Goal: Information Seeking & Learning: Check status

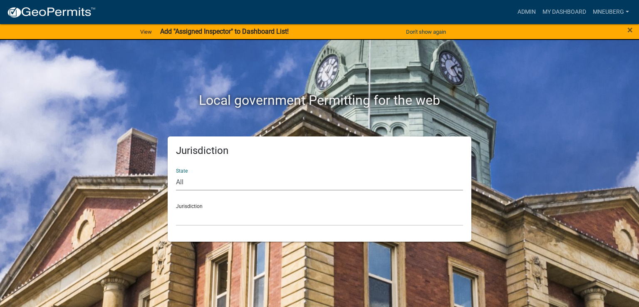
click at [239, 188] on select "All [US_STATE] [US_STATE] [US_STATE] [US_STATE] [US_STATE] [US_STATE] [US_STATE…" at bounding box center [319, 182] width 287 height 17
select select "[US_STATE]"
click at [176, 174] on select "All [US_STATE] [US_STATE] [US_STATE] [US_STATE] [US_STATE] [US_STATE] [US_STATE…" at bounding box center [319, 182] width 287 height 17
click at [237, 231] on div "Jurisdiction State All [US_STATE] [US_STATE] [US_STATE] [US_STATE] [US_STATE] […" at bounding box center [320, 189] width 304 height 105
click at [208, 220] on select "City of [GEOGRAPHIC_DATA], [US_STATE] City of [GEOGRAPHIC_DATA], [US_STATE] Cit…" at bounding box center [319, 217] width 287 height 17
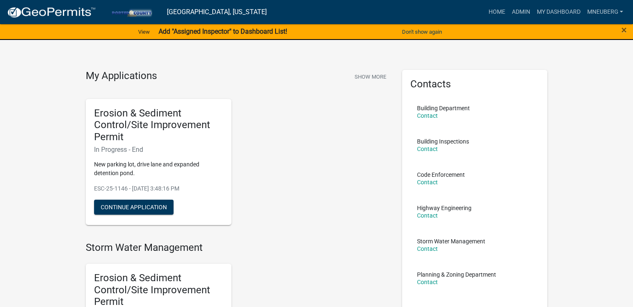
click at [256, 30] on strong "Add "Assigned Inspector" to Dashboard List!" at bounding box center [222, 31] width 129 height 8
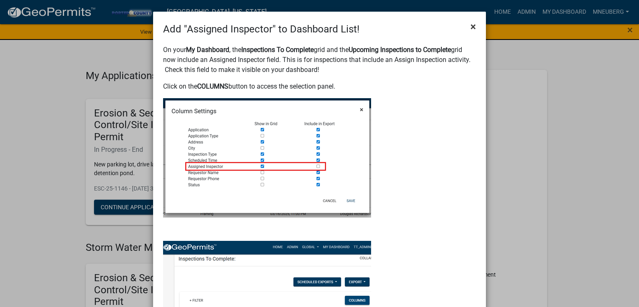
click at [471, 25] on span "×" at bounding box center [473, 27] width 5 height 12
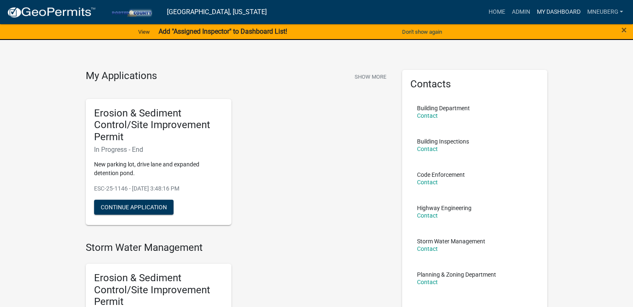
click at [557, 9] on link "My Dashboard" at bounding box center [558, 12] width 50 height 16
click at [495, 12] on link "Home" at bounding box center [496, 12] width 23 height 16
click at [517, 13] on link "Admin" at bounding box center [520, 12] width 25 height 16
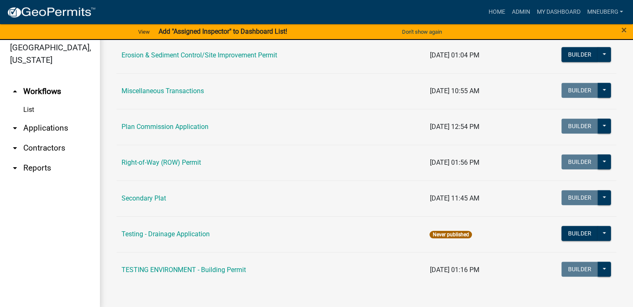
scroll to position [10, 0]
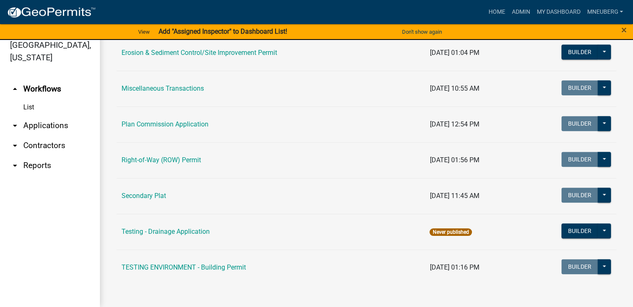
click at [48, 116] on link "arrow_drop_down Applications" at bounding box center [50, 126] width 100 height 20
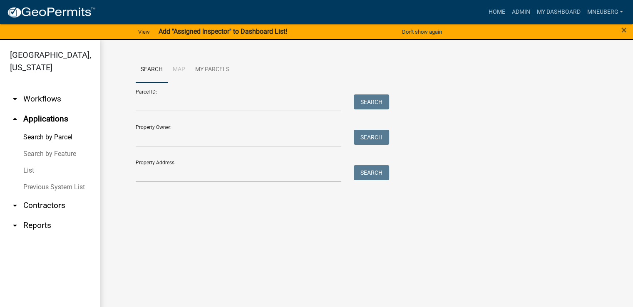
click at [53, 89] on link "arrow_drop_down Workflows" at bounding box center [50, 99] width 100 height 20
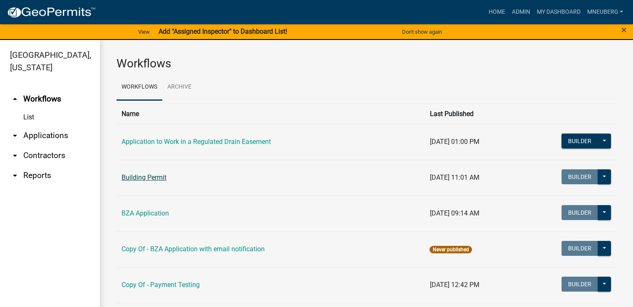
click at [157, 177] on link "Building Permit" at bounding box center [144, 178] width 45 height 8
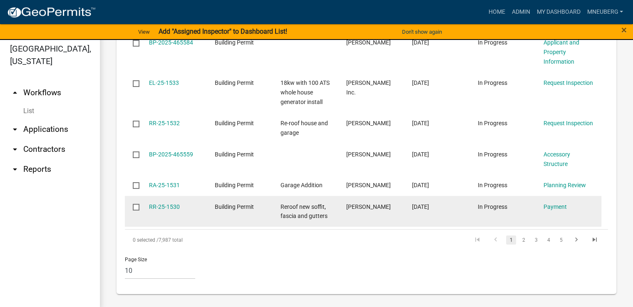
scroll to position [10, 0]
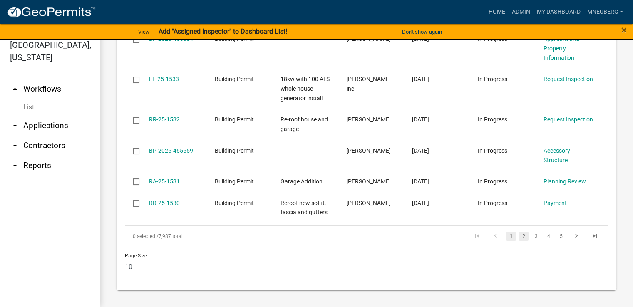
click at [519, 237] on link "2" at bounding box center [524, 236] width 10 height 9
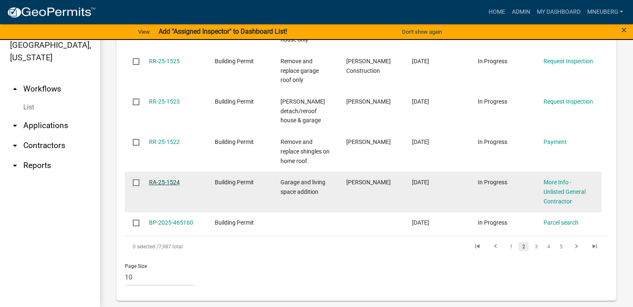
scroll to position [1290, 0]
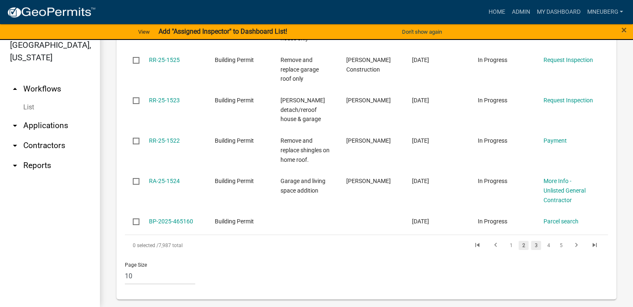
click at [532, 241] on link "3" at bounding box center [536, 245] width 10 height 9
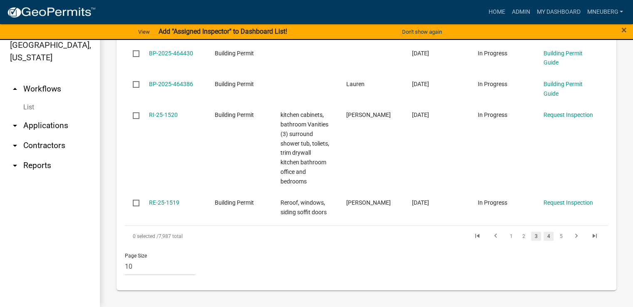
click at [544, 239] on link "4" at bounding box center [549, 236] width 10 height 9
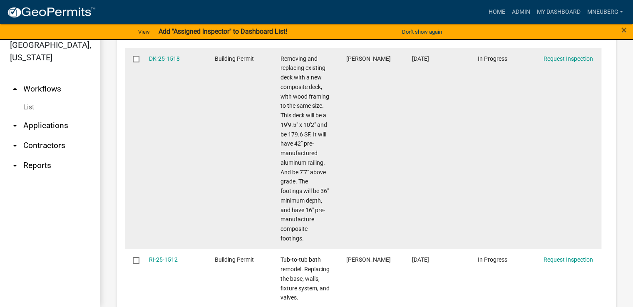
scroll to position [1242, 0]
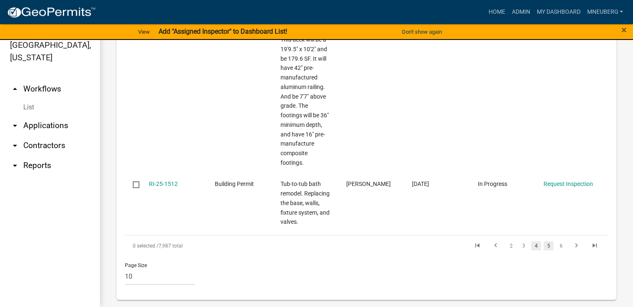
click at [545, 248] on link "5" at bounding box center [549, 245] width 10 height 9
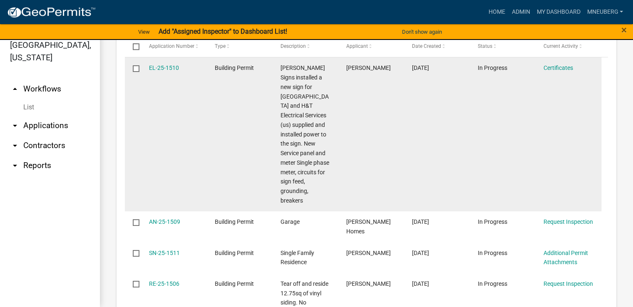
scroll to position [751, 0]
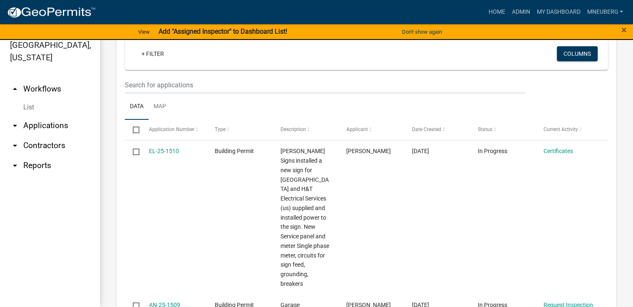
click at [136, 129] on input "checkbox" at bounding box center [135, 129] width 5 height 5
checkbox input "true"
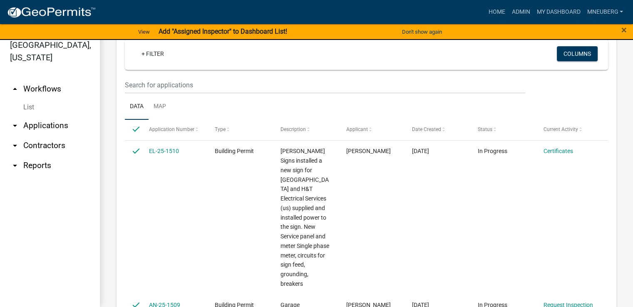
checkbox input "true"
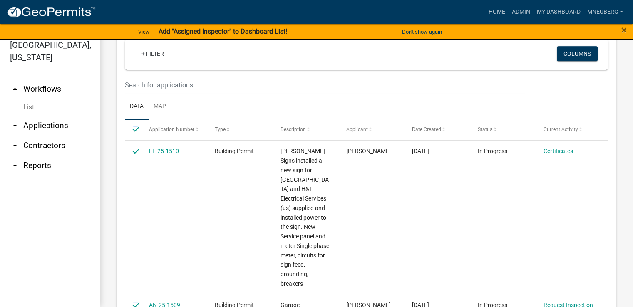
checkbox input "true"
click at [134, 128] on input "checkbox" at bounding box center [135, 129] width 5 height 5
checkbox input "false"
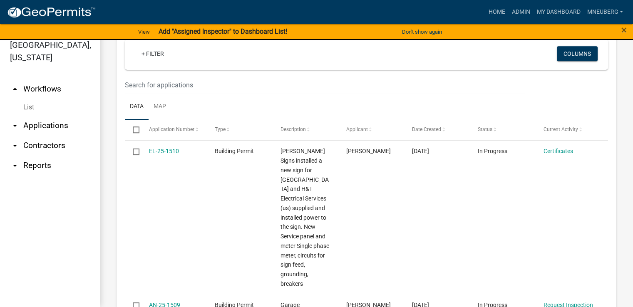
checkbox input "false"
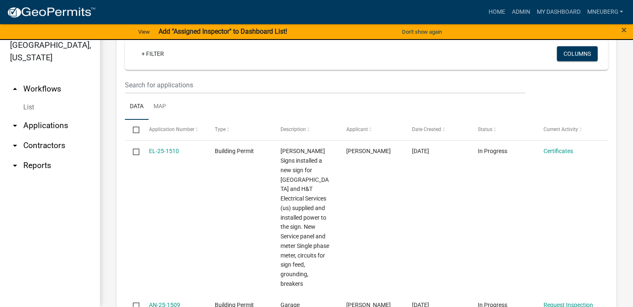
checkbox input "false"
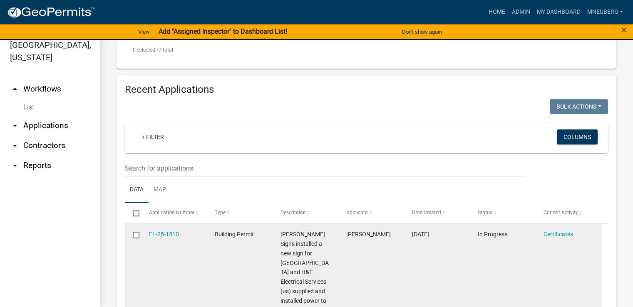
scroll to position [626, 0]
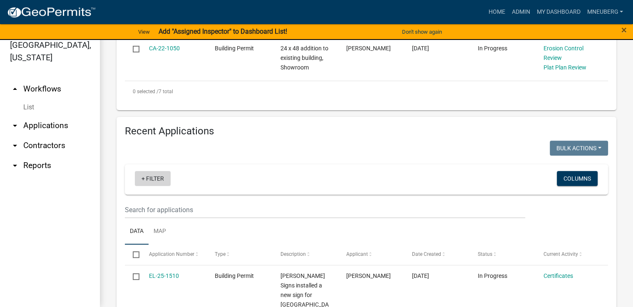
click at [164, 176] on link "+ Filter" at bounding box center [153, 178] width 36 height 15
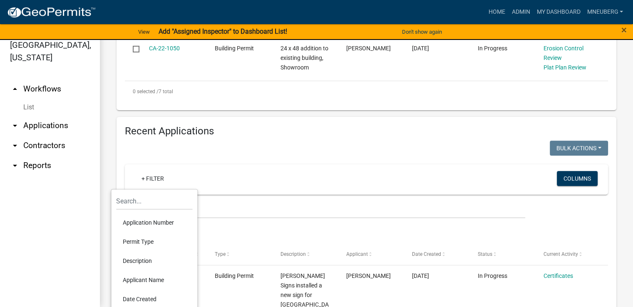
click at [167, 225] on li "Application Number" at bounding box center [154, 222] width 76 height 19
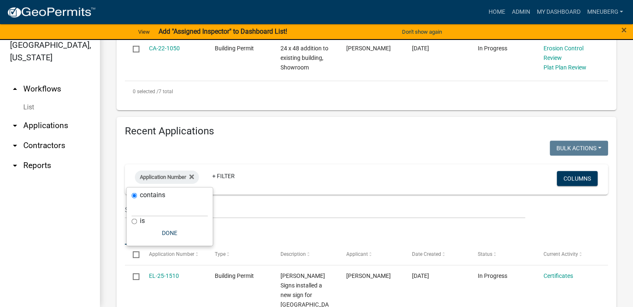
click at [135, 222] on input "is" at bounding box center [134, 221] width 5 height 5
radio input "true"
click at [135, 221] on input "text" at bounding box center [170, 217] width 76 height 17
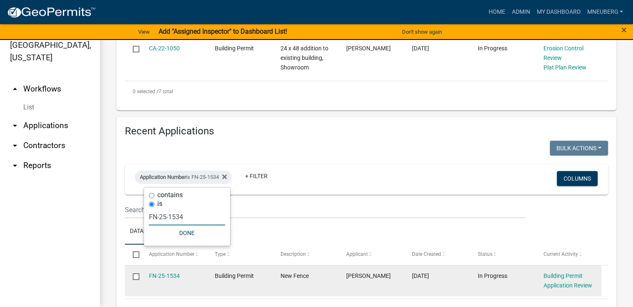
type input "FN-25-1534"
click at [134, 277] on input "checkbox" at bounding box center [135, 276] width 5 height 5
checkbox input "true"
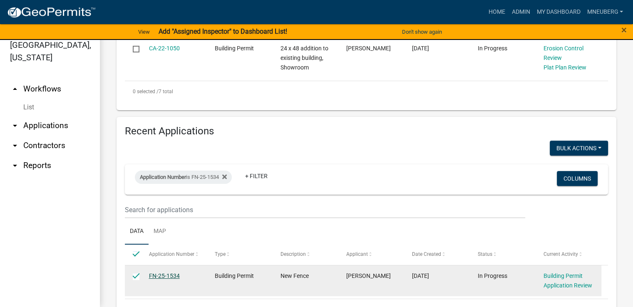
click at [168, 277] on link "FN-25-1534" at bounding box center [164, 276] width 31 height 7
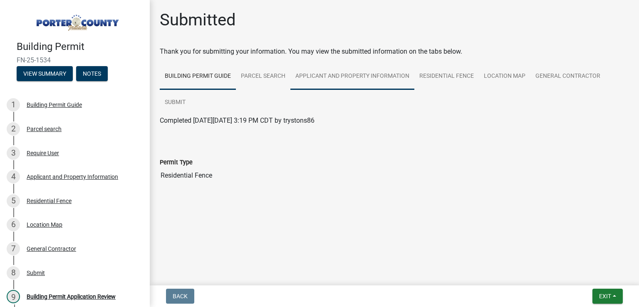
click at [338, 77] on link "Applicant and Property Information" at bounding box center [353, 76] width 124 height 27
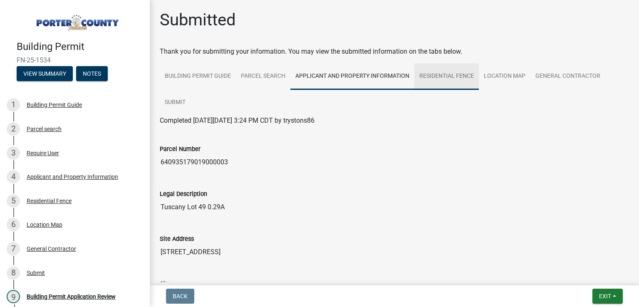
click at [454, 75] on link "Residential Fence" at bounding box center [447, 76] width 65 height 27
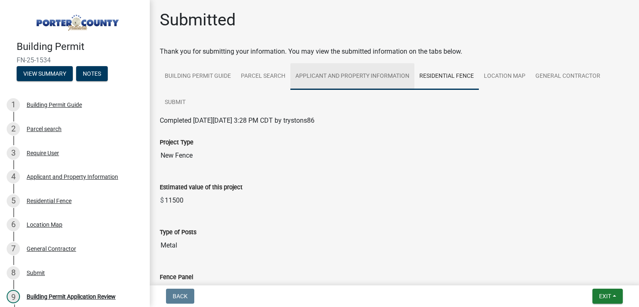
click at [371, 78] on link "Applicant and Property Information" at bounding box center [353, 76] width 124 height 27
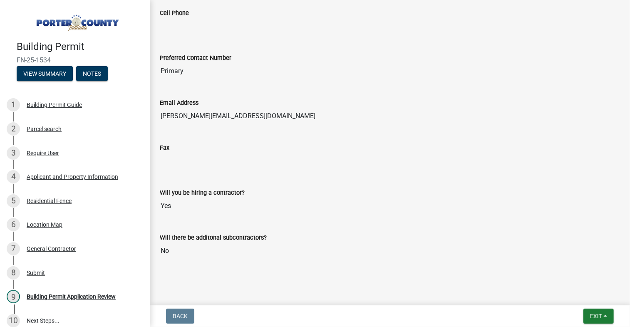
scroll to position [1129, 0]
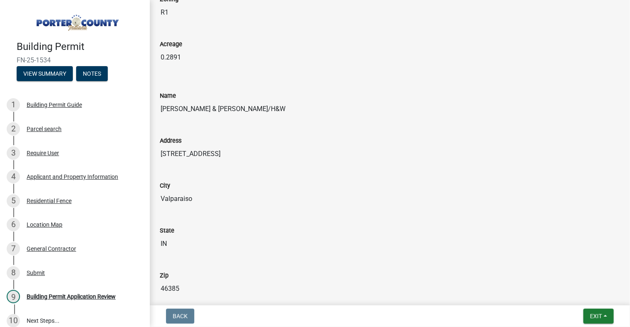
drag, startPoint x: 357, startPoint y: 177, endPoint x: 355, endPoint y: 173, distance: 4.3
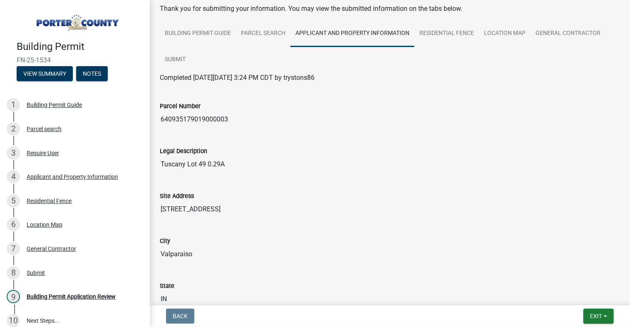
scroll to position [0, 0]
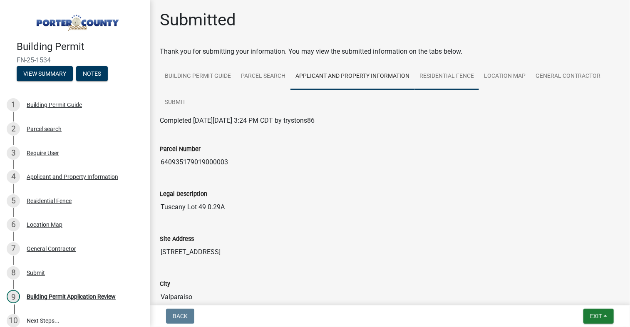
click at [438, 75] on link "Residential Fence" at bounding box center [447, 76] width 65 height 27
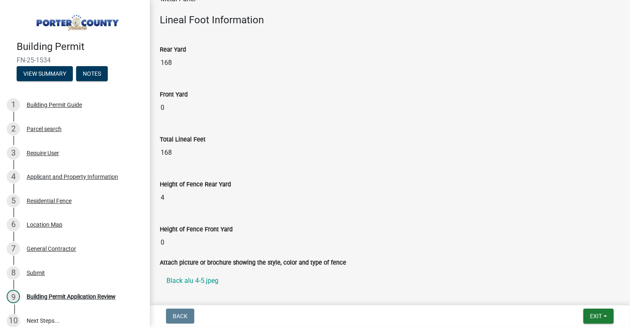
scroll to position [331, 0]
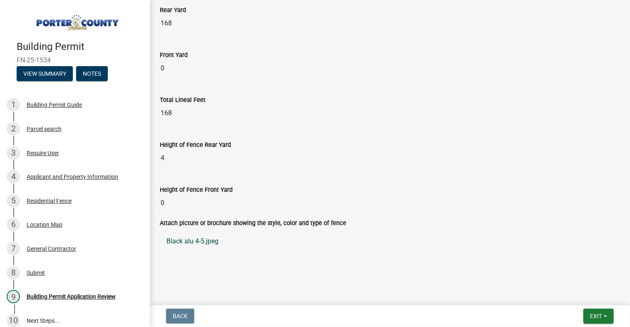
click at [202, 241] on link "Black alu 4-5.jpeg" at bounding box center [390, 241] width 460 height 20
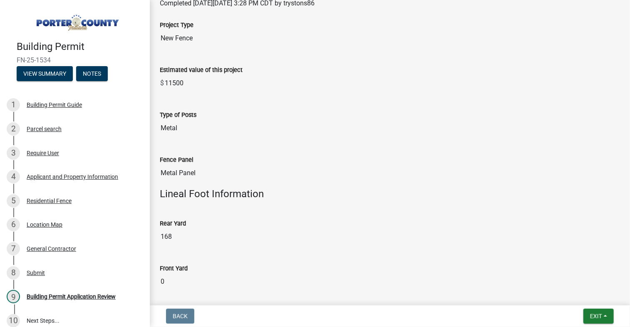
scroll to position [0, 0]
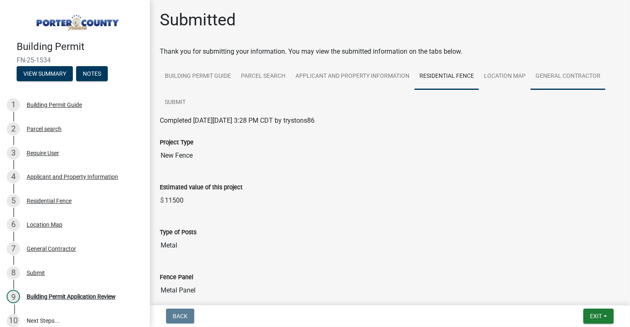
click at [589, 77] on link "General Contractor" at bounding box center [568, 76] width 75 height 27
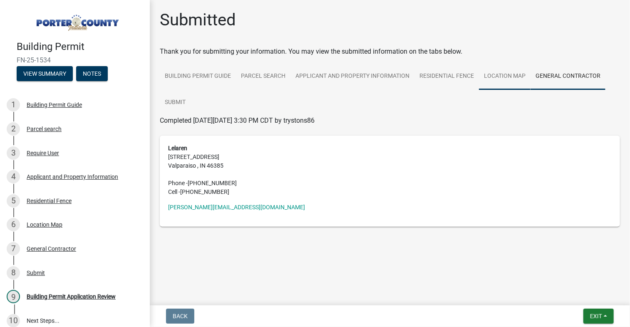
click at [506, 76] on link "Location Map" at bounding box center [505, 76] width 52 height 27
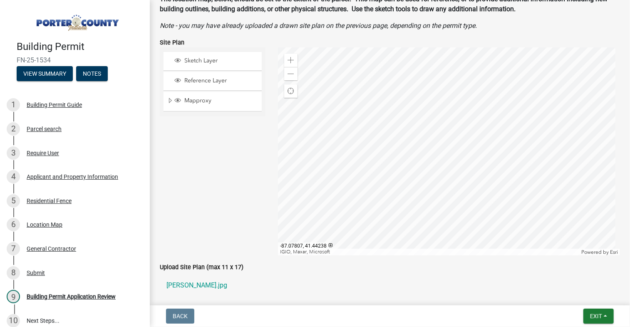
scroll to position [167, 0]
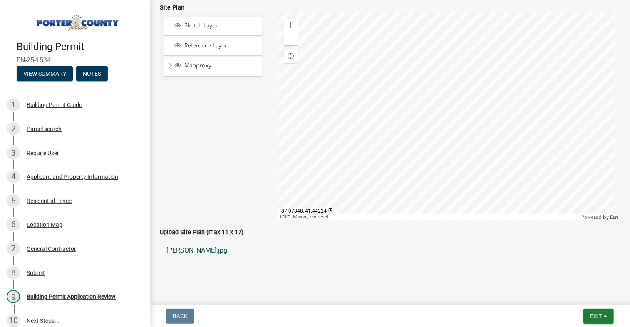
click at [203, 251] on link "[PERSON_NAME].jpg" at bounding box center [390, 251] width 460 height 20
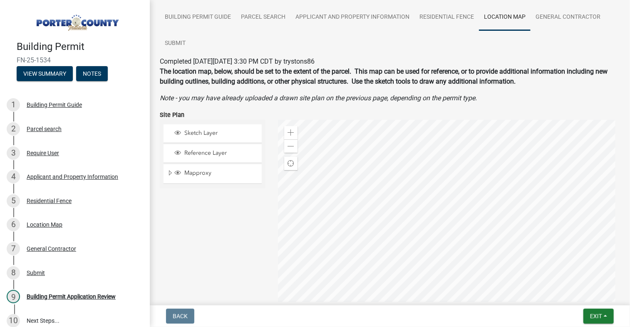
scroll to position [83, 0]
